Goal: Task Accomplishment & Management: Complete application form

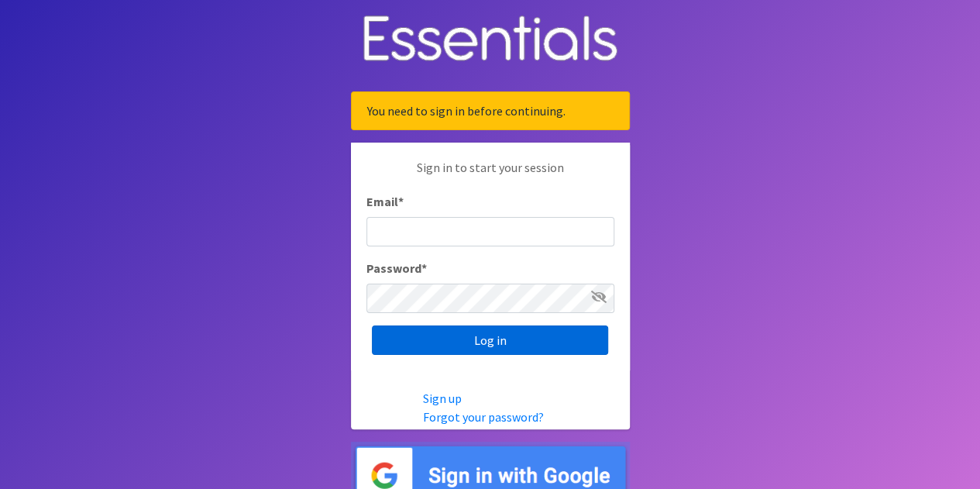
type input "[EMAIL_ADDRESS][PERSON_NAME][DOMAIN_NAME]"
click at [487, 342] on input "Log in" at bounding box center [490, 339] width 236 height 29
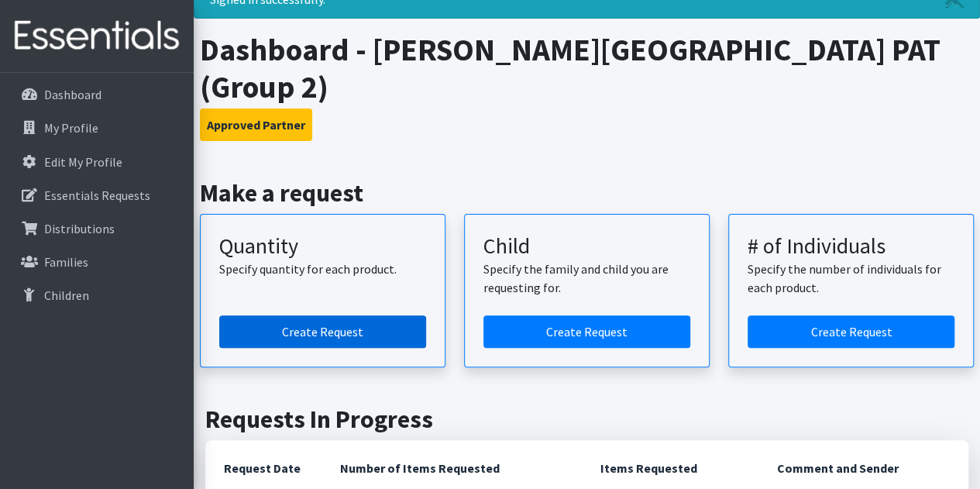
scroll to position [77, 0]
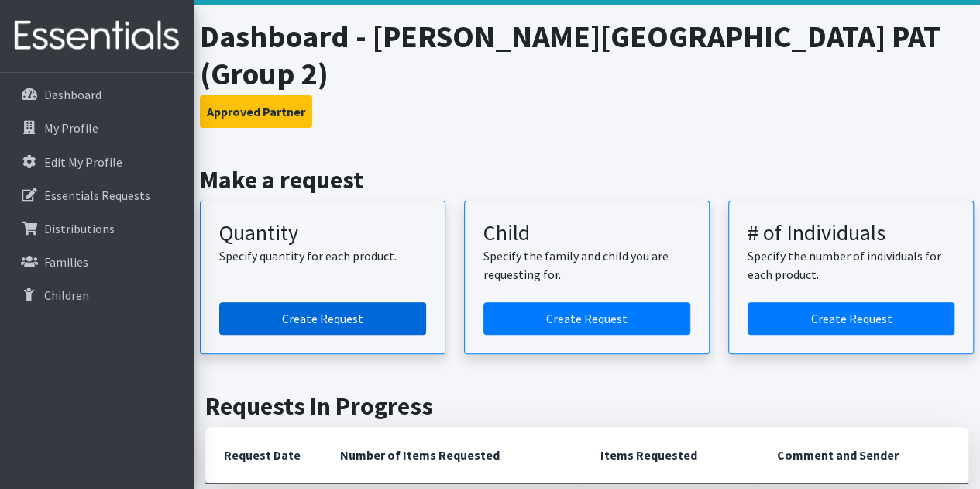
click at [338, 302] on link "Create Request" at bounding box center [322, 318] width 207 height 33
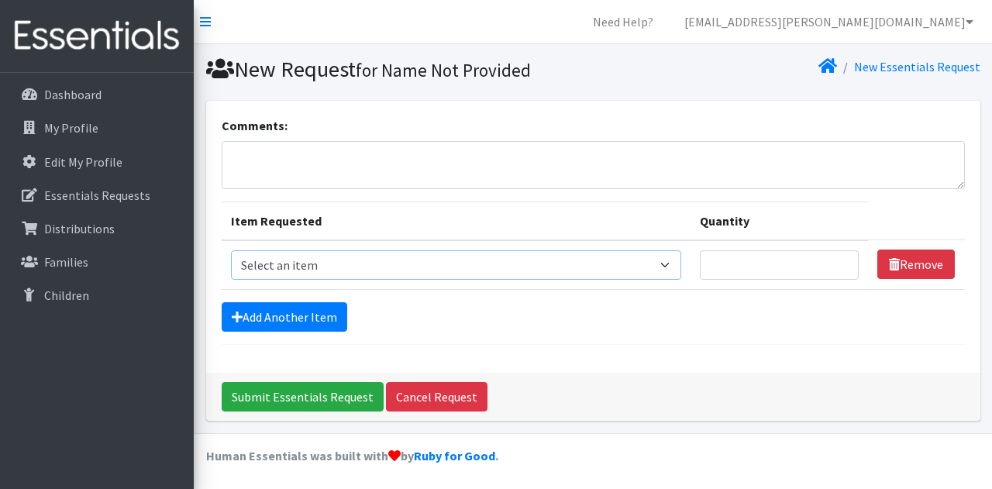
click at [364, 260] on select "Select an item Size 0/Newborn Size 1 Size 2 Size 3 Size 4 Size 5 Size 6 Size 7 …" at bounding box center [456, 264] width 451 height 29
select select "1093"
click at [231, 250] on select "Select an item Size 0/Newborn Size 1 Size 2 Size 3 Size 4 Size 5 Size 6 Size 7 …" at bounding box center [456, 264] width 451 height 29
click at [843, 258] on input "1" at bounding box center [779, 264] width 159 height 29
type input "100"
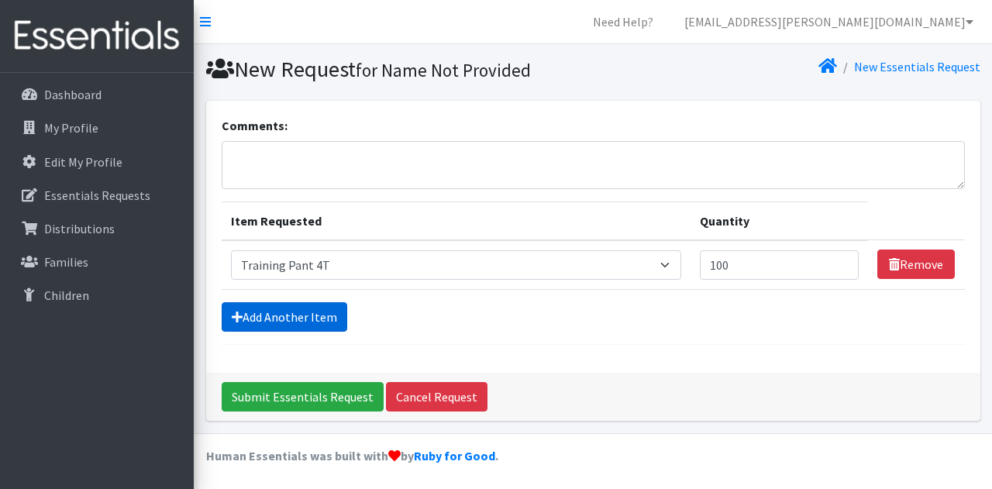
click at [319, 312] on link "Add Another Item" at bounding box center [285, 316] width 126 height 29
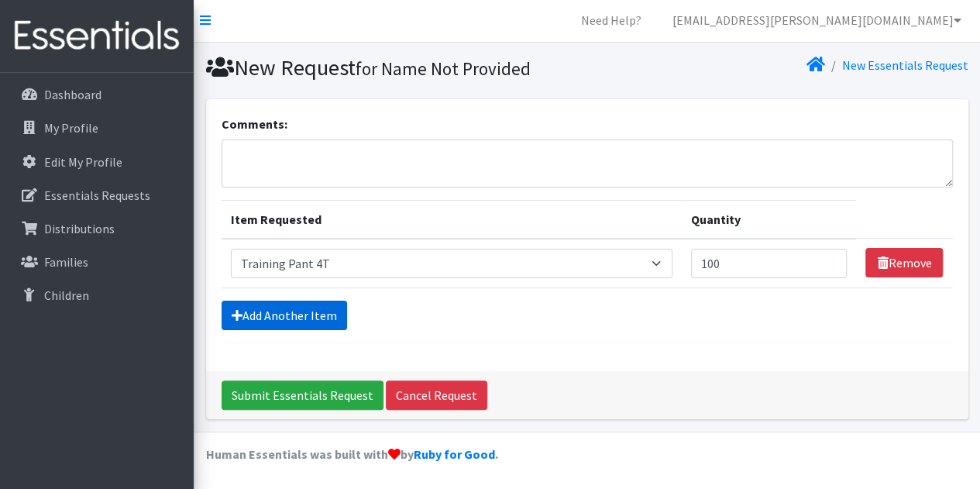
scroll to position [48, 0]
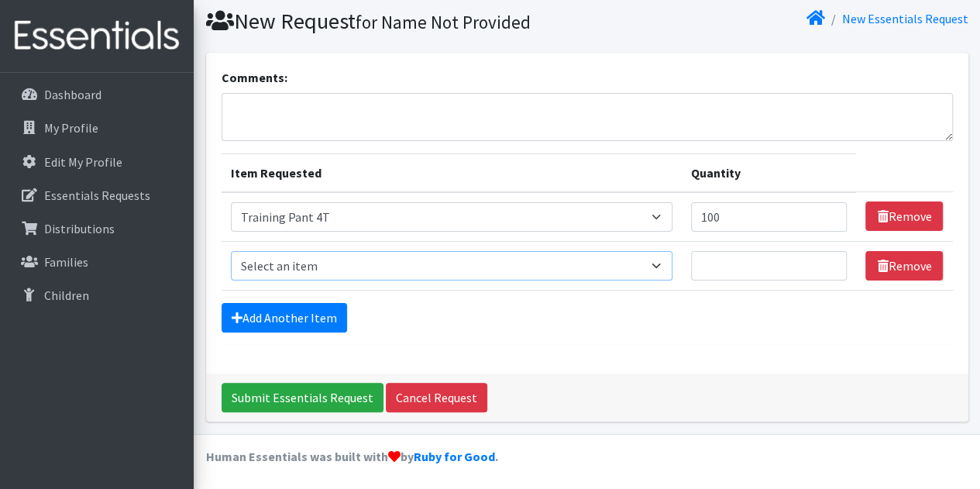
click at [325, 270] on select "Select an item Size 0/Newborn Size 1 Size 2 Size 3 Size 4 Size 5 Size 6 Size 7 …" at bounding box center [452, 265] width 442 height 29
select select "1107"
click at [231, 251] on select "Select an item Size 0/Newborn Size 1 Size 2 Size 3 Size 4 Size 5 Size 6 Size 7 …" at bounding box center [452, 265] width 442 height 29
click at [717, 263] on input "Quantity" at bounding box center [769, 265] width 157 height 29
type input "100"
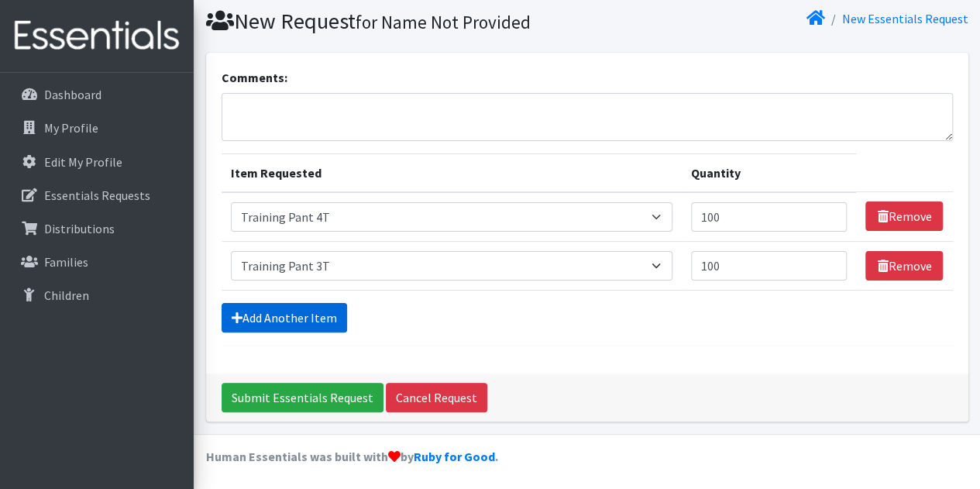
click at [299, 313] on link "Add Another Item" at bounding box center [285, 317] width 126 height 29
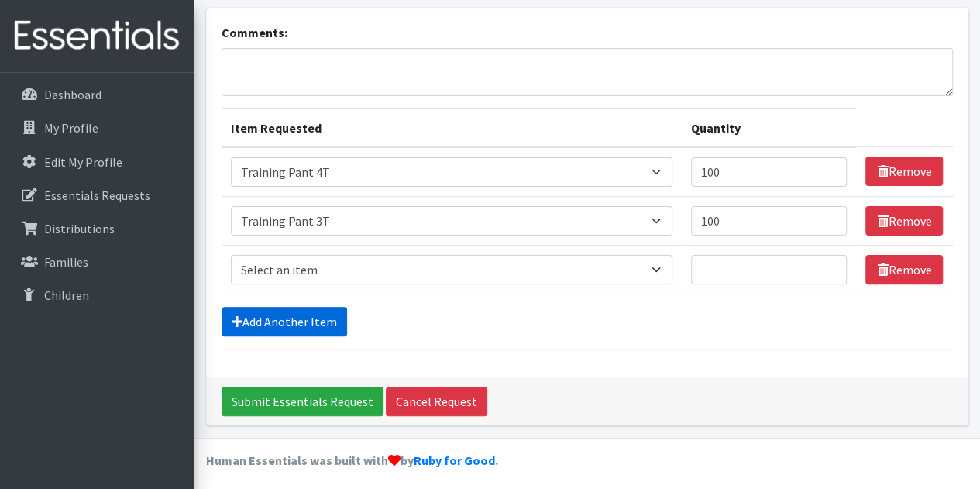
scroll to position [96, 0]
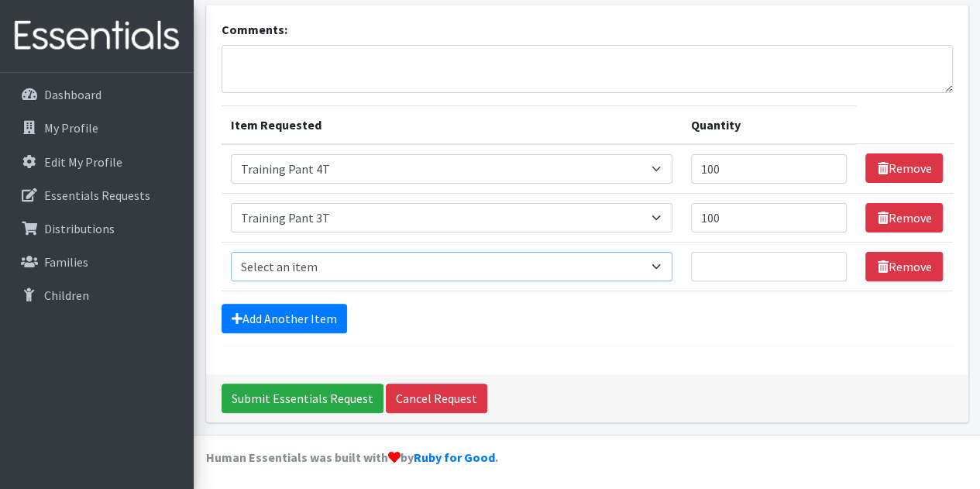
click at [349, 266] on select "Select an item Size 0/Newborn Size 1 Size 2 Size 3 Size 4 Size 5 Size 6 Size 7 …" at bounding box center [452, 266] width 442 height 29
select select "1098"
click at [231, 252] on select "Select an item Size 0/Newborn Size 1 Size 2 Size 3 Size 4 Size 5 Size 6 Size 7 …" at bounding box center [452, 266] width 442 height 29
click at [728, 267] on input "Quantity" at bounding box center [769, 266] width 157 height 29
type input "500"
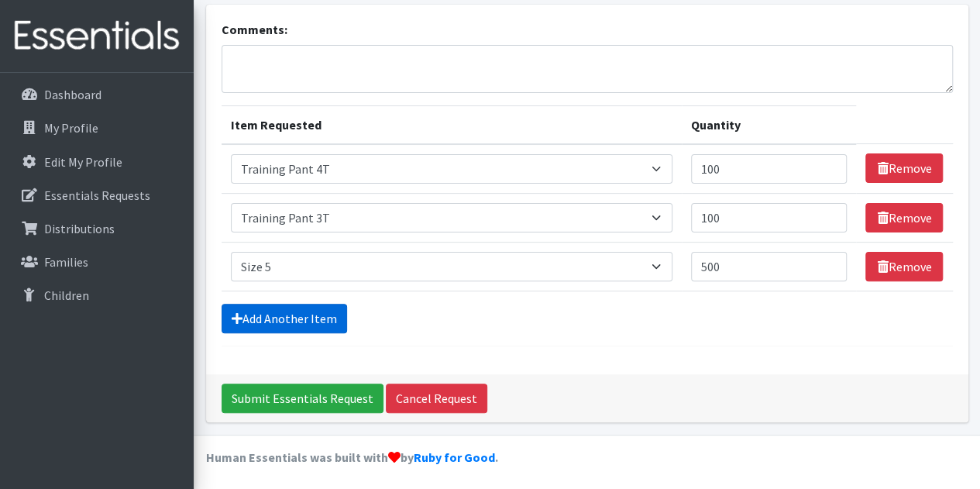
click at [281, 315] on link "Add Another Item" at bounding box center [285, 318] width 126 height 29
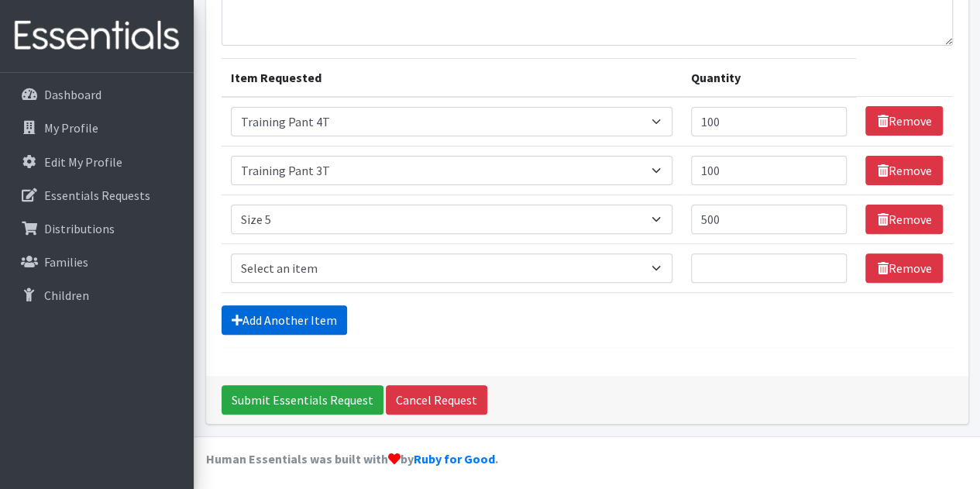
scroll to position [145, 0]
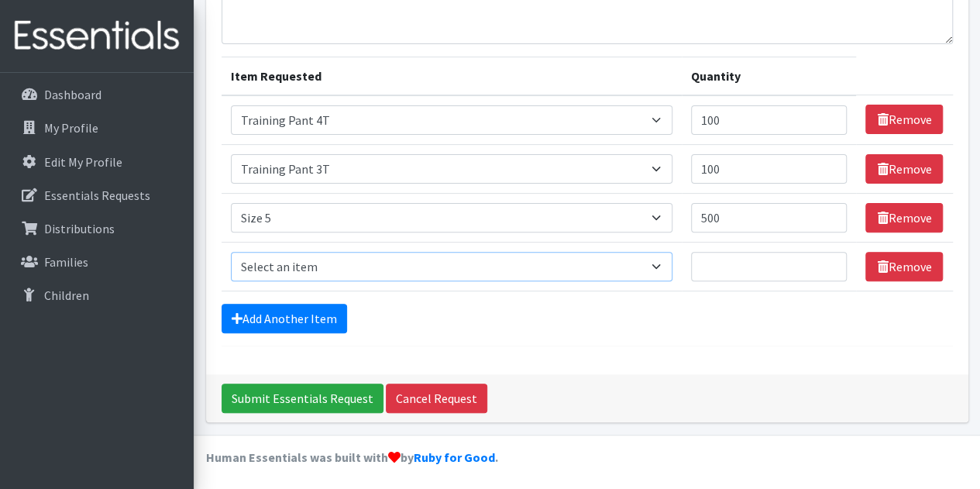
click at [308, 263] on select "Select an item Size 0/Newborn Size 1 Size 2 Size 3 Size 4 Size 5 Size 6 Size 7 …" at bounding box center [452, 266] width 442 height 29
select select "1100"
click at [231, 252] on select "Select an item Size 0/Newborn Size 1 Size 2 Size 3 Size 4 Size 5 Size 6 Size 7 …" at bounding box center [452, 266] width 442 height 29
click at [725, 265] on input "Quantity" at bounding box center [769, 266] width 157 height 29
type input "500"
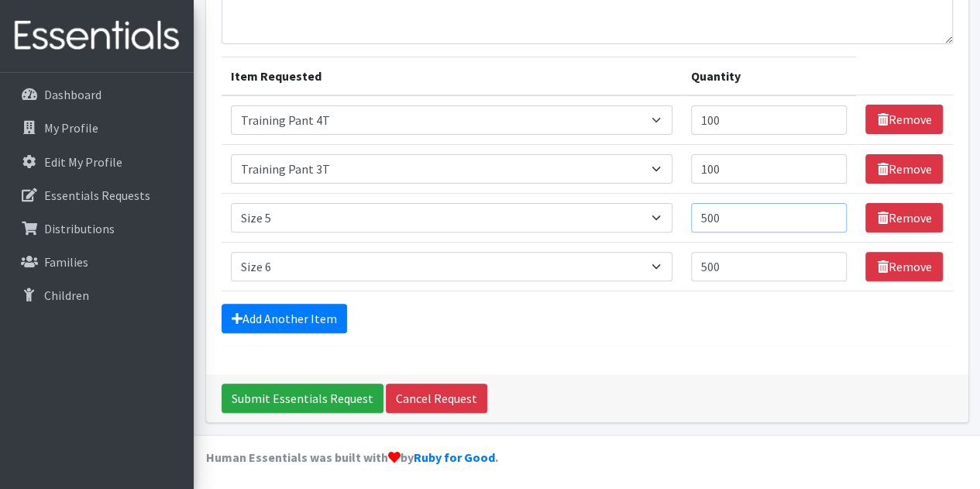
click at [715, 216] on input "500" at bounding box center [769, 217] width 157 height 29
type input "400"
click at [325, 393] on input "Submit Essentials Request" at bounding box center [303, 398] width 162 height 29
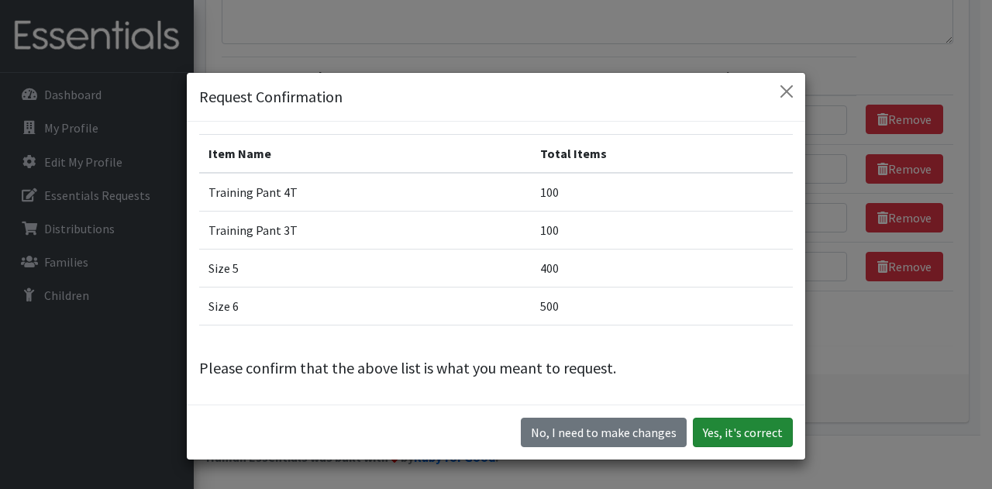
click at [745, 430] on button "Yes, it's correct" at bounding box center [743, 432] width 100 height 29
